Goal: Check status: Check status

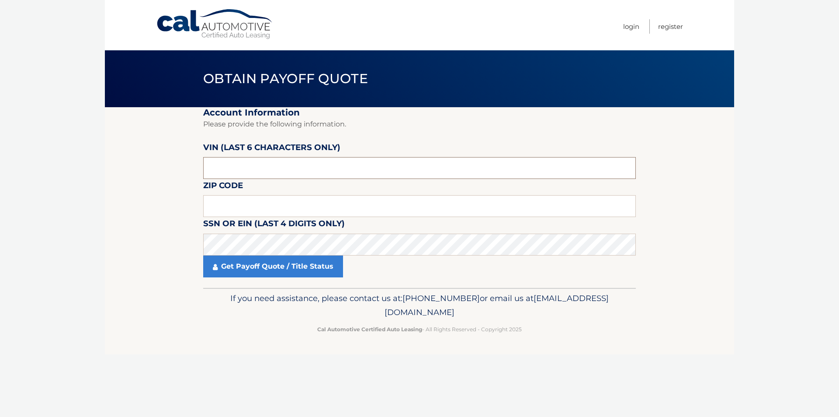
click at [250, 169] on input "text" at bounding box center [419, 168] width 433 height 22
type input "170321"
type input "15227"
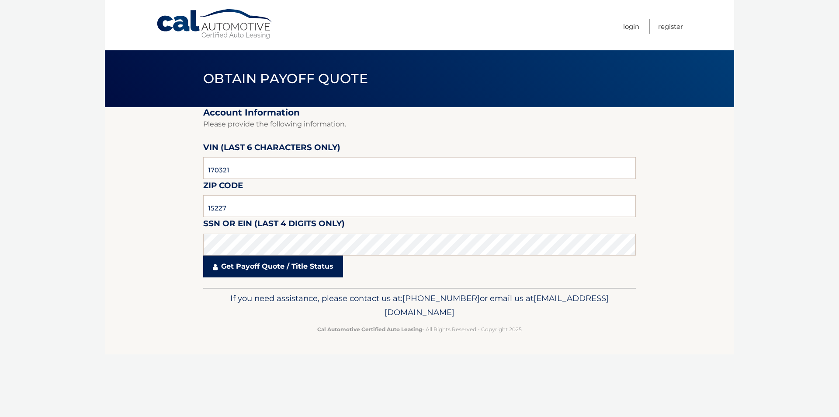
click at [270, 270] on link "Get Payoff Quote / Title Status" at bounding box center [273, 266] width 140 height 22
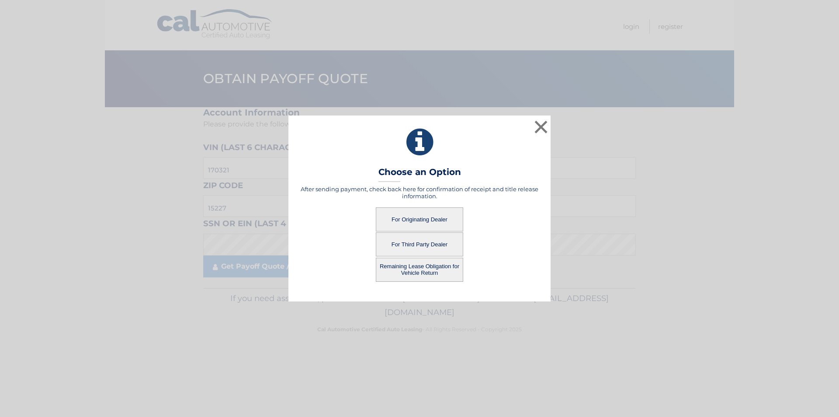
click at [431, 216] on button "For Originating Dealer" at bounding box center [419, 219] width 87 height 24
